Goal: Information Seeking & Learning: Understand process/instructions

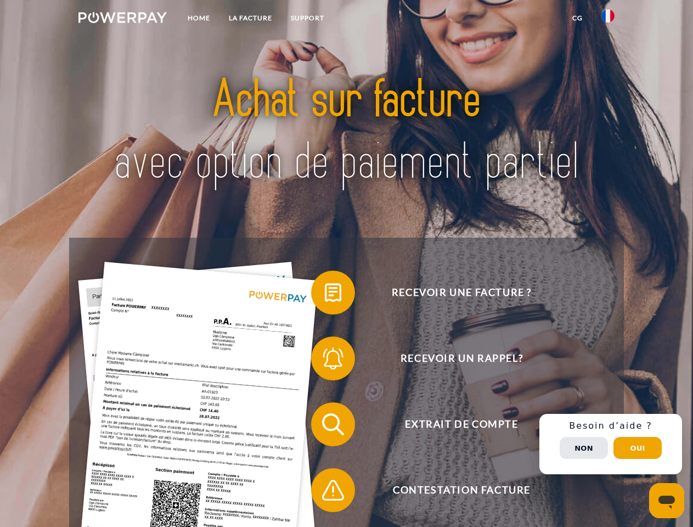
click at [122, 19] on img at bounding box center [122, 17] width 88 height 11
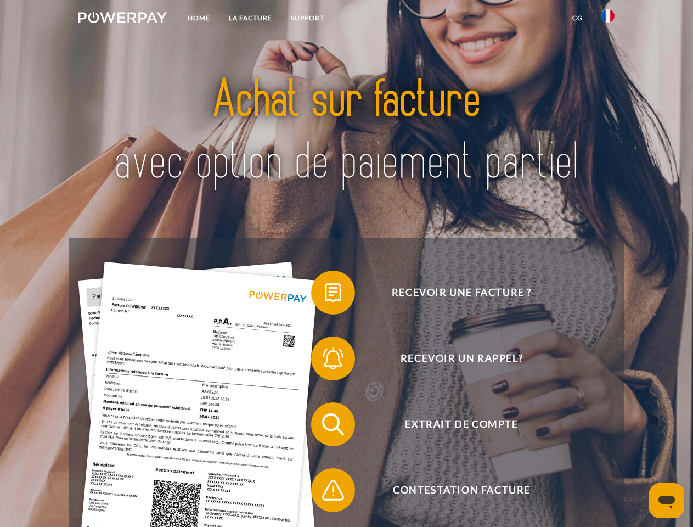
click at [608, 19] on img at bounding box center [608, 15] width 13 height 13
click at [577, 18] on link "CG" at bounding box center [577, 18] width 29 height 20
click at [325, 295] on span at bounding box center [316, 292] width 55 height 55
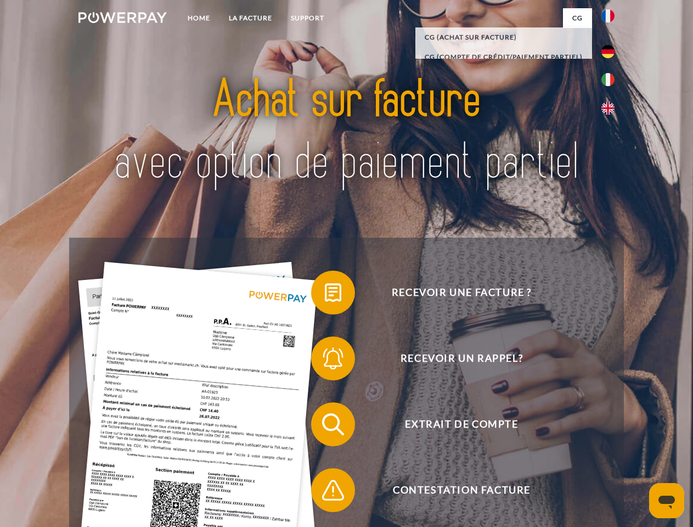
click at [325, 361] on span at bounding box center [316, 358] width 55 height 55
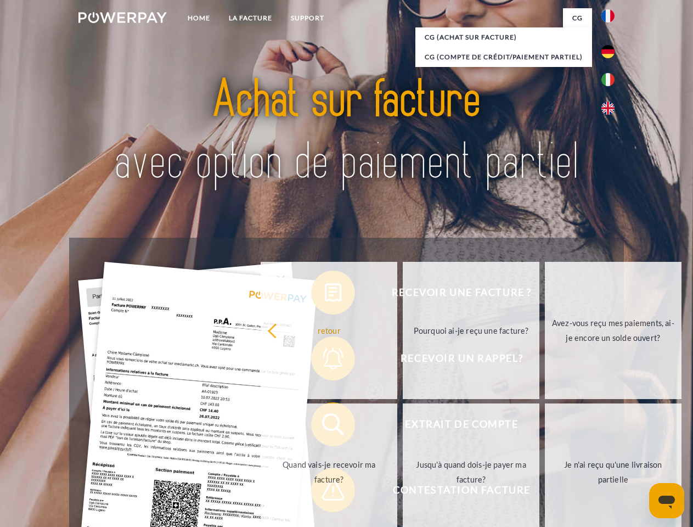
click at [403, 426] on link "Jusqu'à quand dois-je payer ma facture?" at bounding box center [471, 471] width 137 height 137
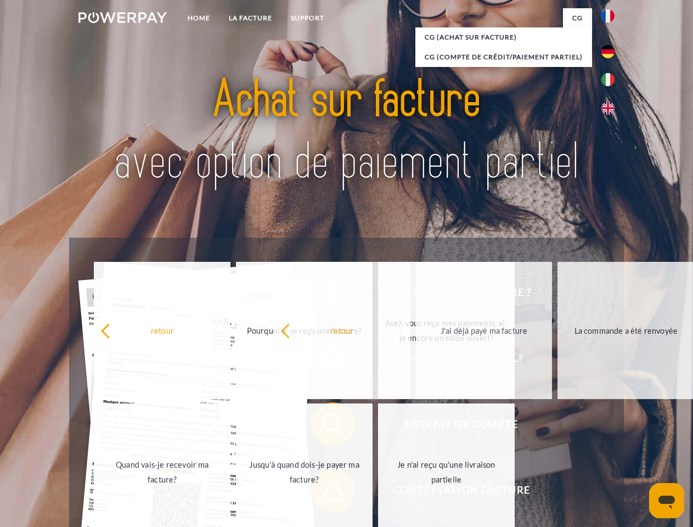
click at [325, 492] on span at bounding box center [316, 490] width 55 height 55
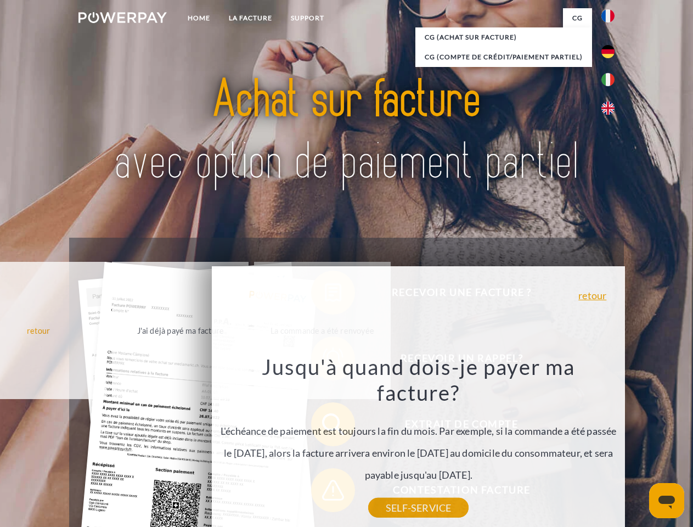
click at [611, 444] on div "Recevoir une facture ? Recevoir un rappel? Extrait de compte retour" at bounding box center [346, 457] width 554 height 439
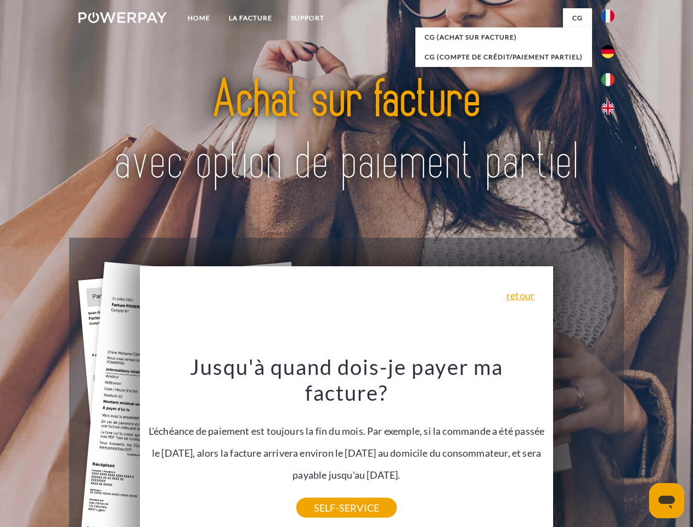
click at [584, 446] on span "Extrait de compte" at bounding box center [461, 424] width 269 height 44
click at [638, 448] on header "Home LA FACTURE Support" at bounding box center [346, 379] width 693 height 758
